Goal: Information Seeking & Learning: Check status

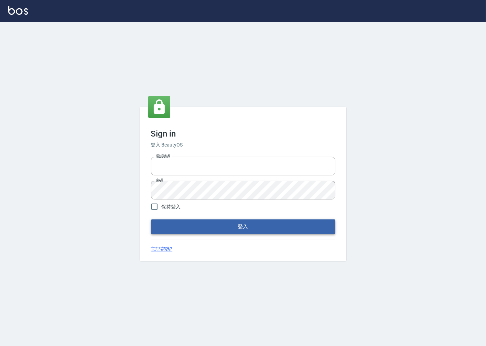
type input "0918920985"
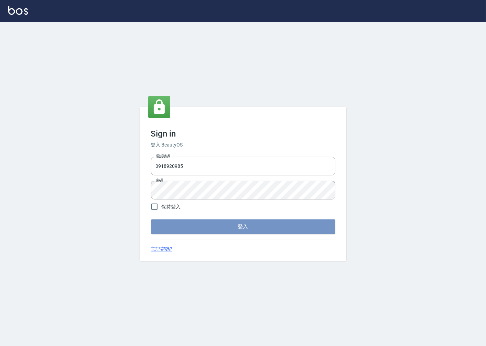
click at [180, 233] on button "登入" at bounding box center [243, 227] width 184 height 14
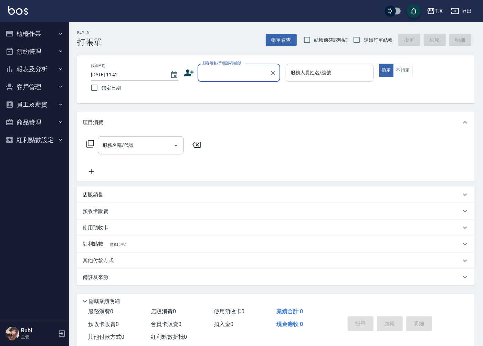
click at [42, 60] on button "報表及分析" at bounding box center [34, 69] width 63 height 18
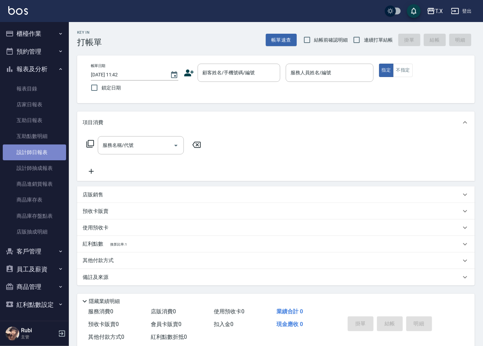
click at [44, 154] on link "設計師日報表" at bounding box center [34, 153] width 63 height 16
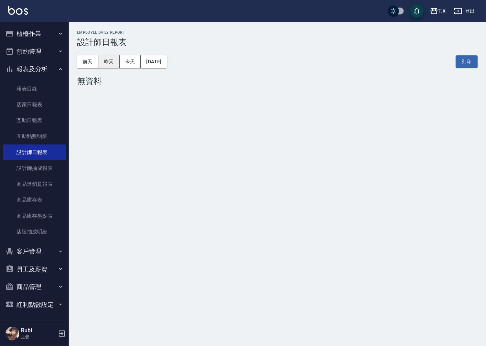
drag, startPoint x: 115, startPoint y: 61, endPoint x: 118, endPoint y: 60, distance: 3.6
click at [115, 61] on button "昨天" at bounding box center [108, 61] width 21 height 13
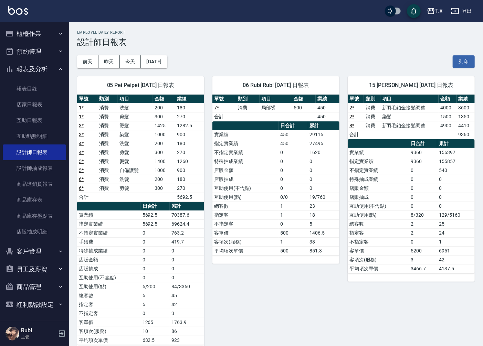
drag, startPoint x: 282, startPoint y: 198, endPoint x: 282, endPoint y: 207, distance: 9.3
click at [282, 202] on tbody "實業績 450 29115 指定實業績 450 27495 不指定實業績 0 1620 特殊抽成業績 0 0 店販金額 0 0 店販抽成 0 0 互助使用(不…" at bounding box center [275, 192] width 127 height 125
drag, startPoint x: 290, startPoint y: 239, endPoint x: 279, endPoint y: 224, distance: 18.5
click at [286, 231] on tbody "實業績 450 29115 指定實業績 450 27495 不指定實業績 0 1620 特殊抽成業績 0 0 店販金額 0 0 店販抽成 0 0 互助使用(不…" at bounding box center [275, 192] width 127 height 125
drag, startPoint x: 275, startPoint y: 210, endPoint x: 263, endPoint y: 187, distance: 26.0
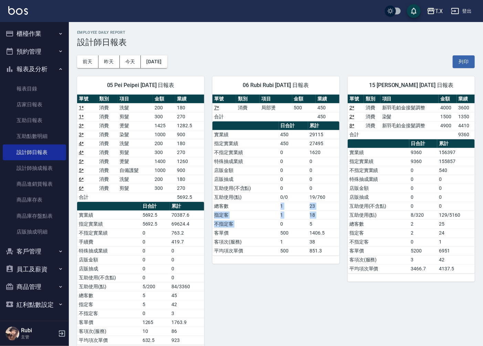
click at [273, 204] on tbody "實業績 450 29115 指定實業績 450 27495 不指定實業績 0 1620 特殊抽成業績 0 0 店販金額 0 0 店販抽成 0 0 互助使用(不…" at bounding box center [275, 192] width 127 height 125
drag, startPoint x: 263, startPoint y: 187, endPoint x: 271, endPoint y: 223, distance: 37.1
click at [269, 211] on tbody "實業績 450 29115 指定實業績 450 27495 不指定實業績 0 1620 特殊抽成業績 0 0 店販金額 0 0 店販抽成 0 0 互助使用(不…" at bounding box center [275, 192] width 127 height 125
click at [270, 230] on td "客單價" at bounding box center [245, 233] width 66 height 9
drag, startPoint x: 261, startPoint y: 128, endPoint x: 232, endPoint y: 133, distance: 29.4
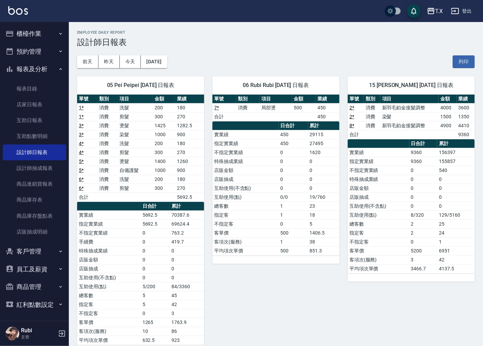
click at [256, 133] on table "日合計 累計 實業績 450 29115 指定實業績 450 27495 不指定實業績 0 1620 特殊抽成業績 0 0 店販金額 0 0 店販抽成 0 0…" at bounding box center [275, 188] width 127 height 134
